Goal: Transaction & Acquisition: Purchase product/service

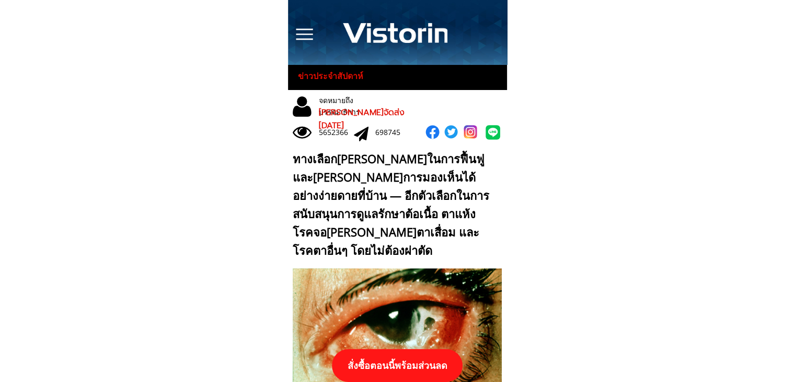
click at [400, 352] on p "สั่งซื้อตอนนี้พร้อมส่วนลด" at bounding box center [397, 365] width 131 height 33
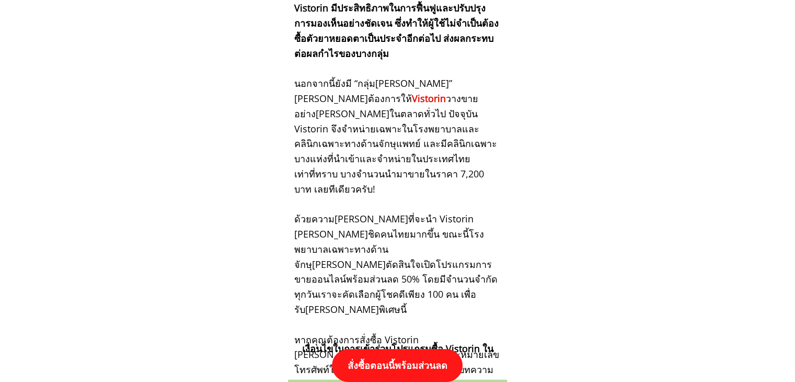
scroll to position [10860, 0]
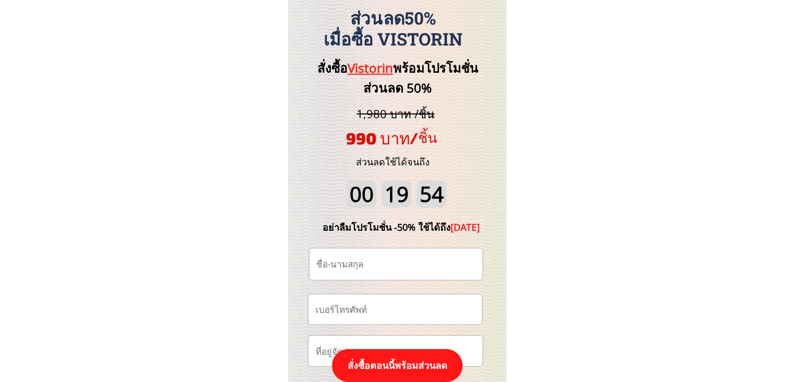
click at [436, 307] on input "tel" at bounding box center [395, 309] width 165 height 30
paste input "0984597973"
type input "0984597973"
click at [452, 258] on input "text" at bounding box center [396, 263] width 165 height 31
paste input "Butsaya Crichan"
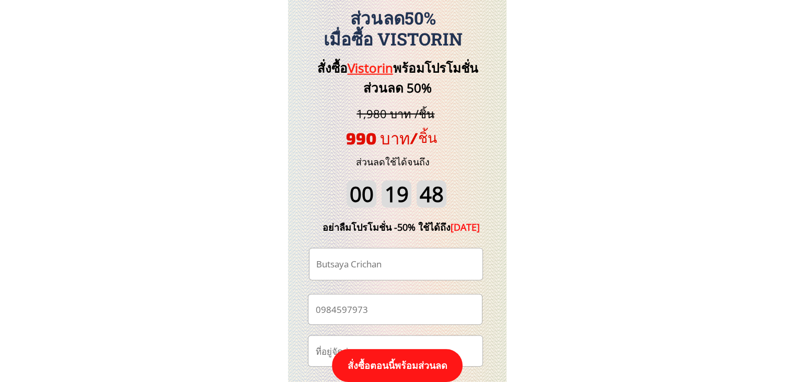
type input "Butsaya Crichan"
click at [429, 369] on p "สั่งซื้อตอนนี้พร้อมส่วนลด" at bounding box center [397, 365] width 131 height 33
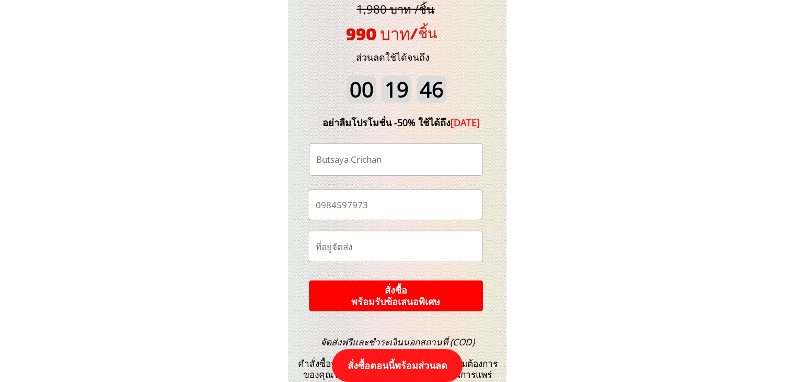
click at [424, 358] on p "สั่งซื้อตอนนี้พร้อมส่วนลด" at bounding box center [397, 365] width 131 height 33
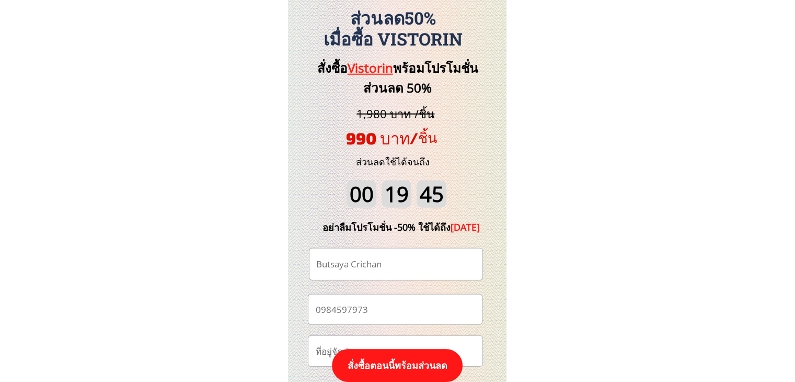
scroll to position [11017, 0]
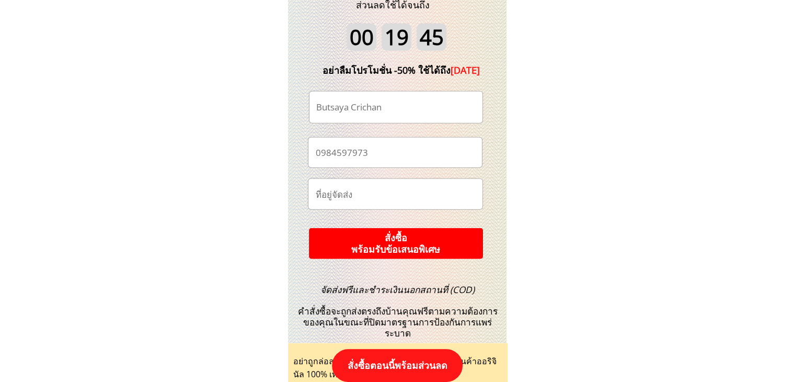
click at [420, 224] on form "**********" at bounding box center [395, 175] width 175 height 168
click at [420, 232] on p "สั่งซื้อ พร้อมรับข้อเสนอพิเศษ" at bounding box center [396, 243] width 174 height 31
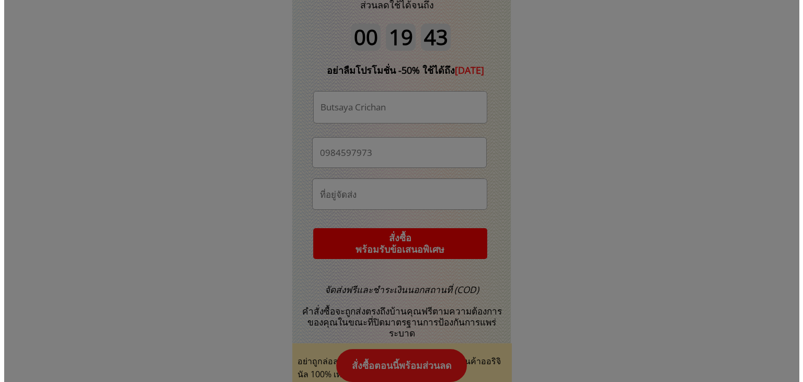
scroll to position [0, 0]
